Goal: Task Accomplishment & Management: Complete application form

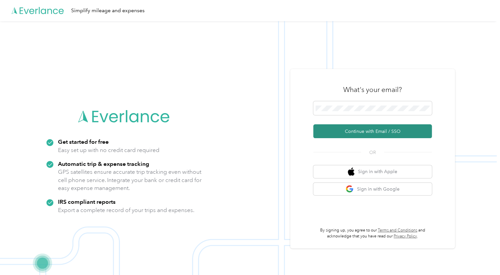
click at [352, 135] on button "Continue with Email / SSO" at bounding box center [372, 131] width 119 height 14
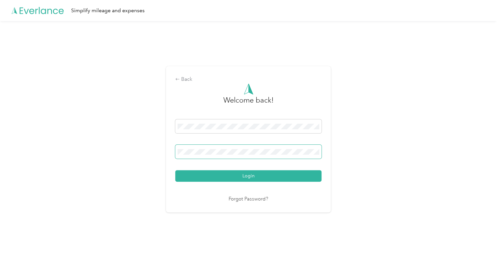
click at [175, 170] on button "Login" at bounding box center [248, 176] width 146 height 12
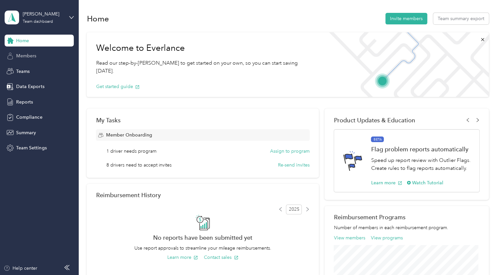
click at [33, 57] on span "Members" at bounding box center [26, 55] width 20 height 7
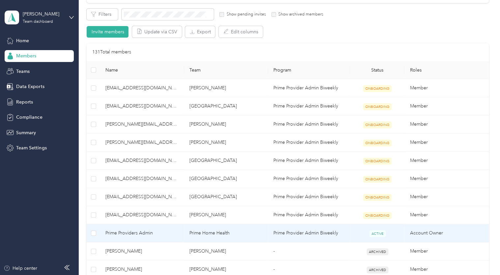
scroll to position [113, 0]
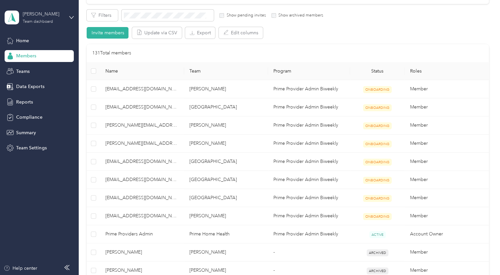
click at [47, 20] on div "Team dashboard" at bounding box center [38, 22] width 30 height 4
click at [57, 69] on div "Personal dashboard" at bounding box center [75, 69] width 130 height 12
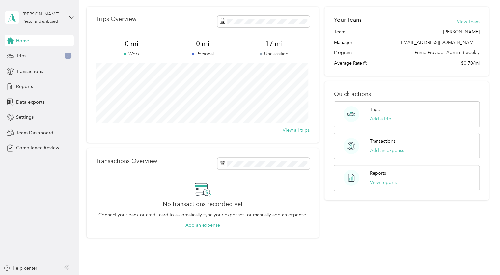
scroll to position [22, 0]
click at [378, 149] on button "Add an expense" at bounding box center [387, 150] width 35 height 7
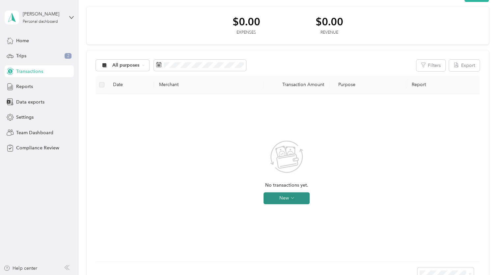
click at [283, 197] on button "New" at bounding box center [287, 198] width 46 height 12
click at [291, 211] on span "Expense" at bounding box center [296, 210] width 18 height 7
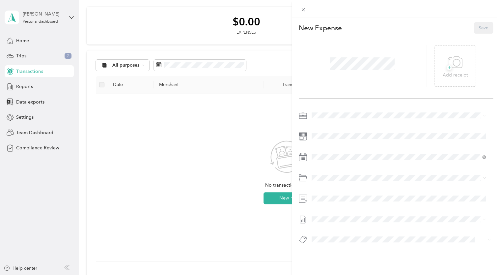
click at [437, 108] on div "New Expense Save + Add receipt" at bounding box center [396, 144] width 209 height 254
click at [332, 111] on div "11" at bounding box center [334, 110] width 9 height 8
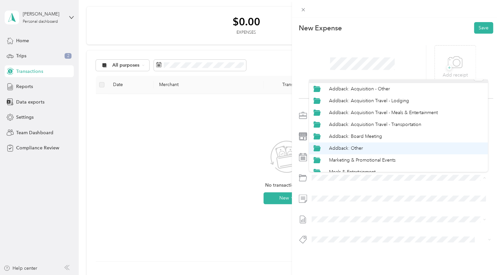
scroll to position [10, 0]
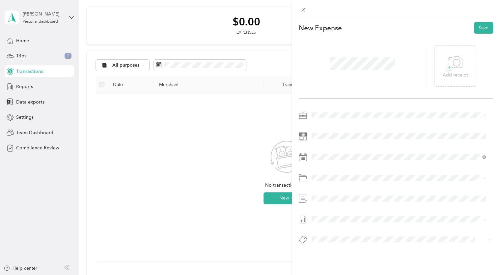
click at [370, 139] on ol "Category Addback: Acquisition - Other Addback: Acquisition Travel - Lodging Add…" at bounding box center [398, 125] width 179 height 92
click at [330, 182] on span at bounding box center [401, 177] width 184 height 11
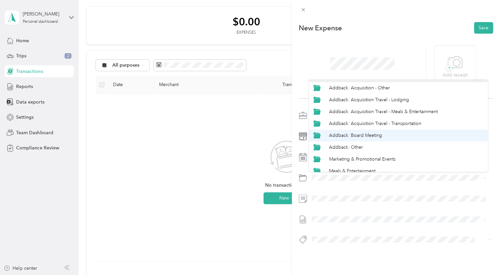
scroll to position [12, 0]
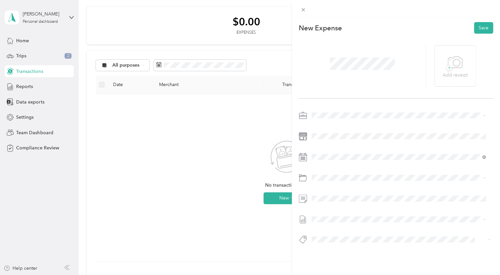
click at [362, 135] on span "Addback: Board Meeting" at bounding box center [355, 135] width 53 height 6
click at [412, 106] on div "New Expense Save + Add receipt" at bounding box center [396, 144] width 209 height 254
click at [302, 10] on icon at bounding box center [304, 10] width 6 height 6
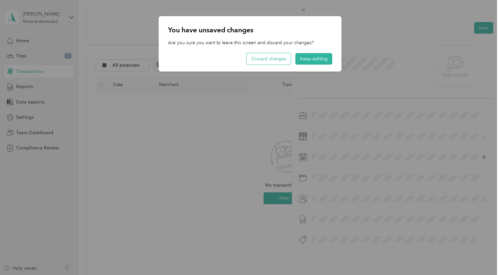
click at [252, 60] on button "Discard changes" at bounding box center [269, 59] width 44 height 12
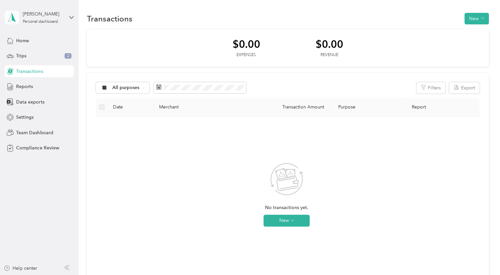
click at [17, 19] on span at bounding box center [12, 18] width 15 height 14
click at [98, 124] on div "No transactions yet. New" at bounding box center [287, 199] width 382 height 167
click at [62, 23] on div "[PERSON_NAME] Personal dashboard" at bounding box center [43, 17] width 41 height 13
click at [113, 146] on div "No transactions yet. New" at bounding box center [286, 200] width 371 height 157
click at [282, 219] on button "New" at bounding box center [287, 221] width 46 height 12
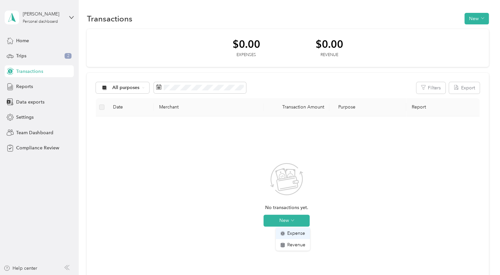
click at [295, 233] on span "Expense" at bounding box center [296, 233] width 18 height 7
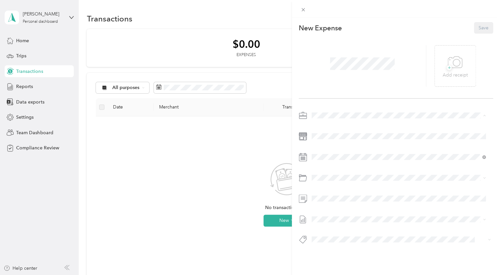
click at [301, 115] on icon at bounding box center [303, 115] width 8 height 8
drag, startPoint x: 301, startPoint y: 115, endPoint x: 331, endPoint y: 98, distance: 34.8
click at [331, 98] on div "+ Add receipt" at bounding box center [396, 66] width 195 height 65
click at [348, 119] on span at bounding box center [401, 115] width 184 height 11
click at [305, 115] on icon at bounding box center [303, 115] width 8 height 8
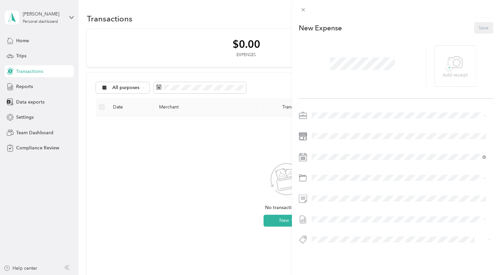
click at [28, 138] on div "This expense cannot be edited because it is either under review, approved, or p…" at bounding box center [250, 137] width 500 height 275
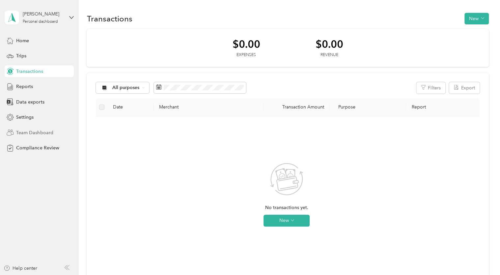
click at [37, 134] on span "Team Dashboard" at bounding box center [34, 132] width 37 height 7
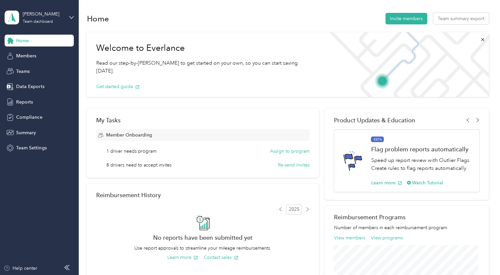
click at [30, 41] on div "Home" at bounding box center [39, 41] width 69 height 12
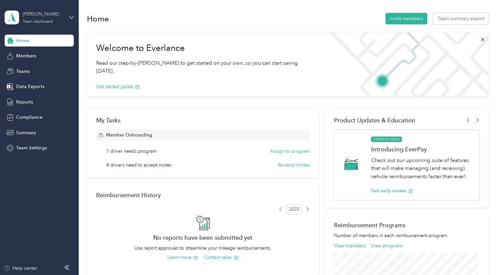
click at [44, 20] on div "Team dashboard" at bounding box center [38, 22] width 30 height 4
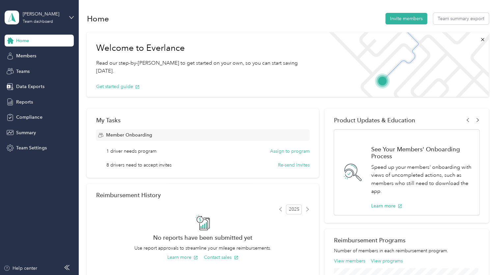
click at [31, 83] on div "Log out" at bounding box center [23, 84] width 25 height 7
